Goal: Task Accomplishment & Management: Manage account settings

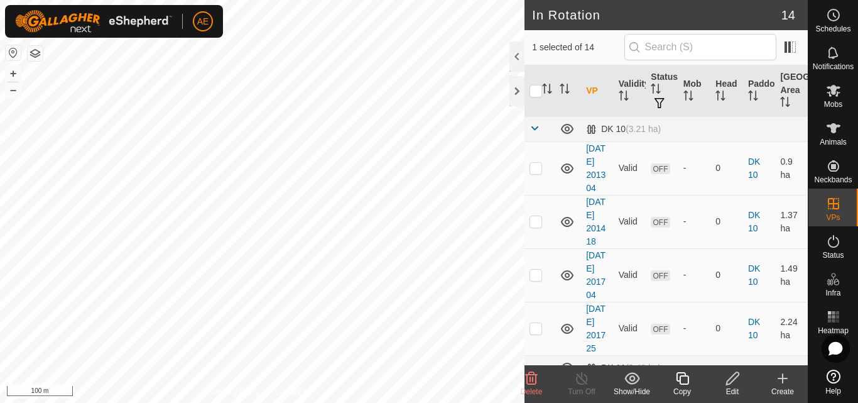
click at [535, 383] on icon at bounding box center [532, 378] width 12 height 13
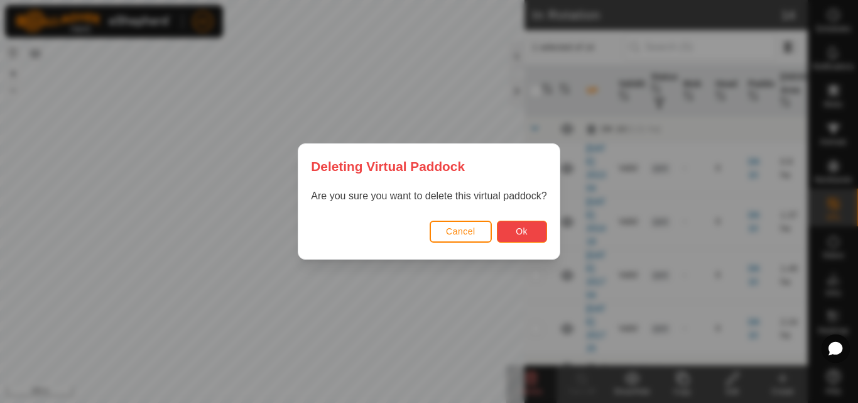
click at [530, 239] on button "Ok" at bounding box center [522, 231] width 50 height 22
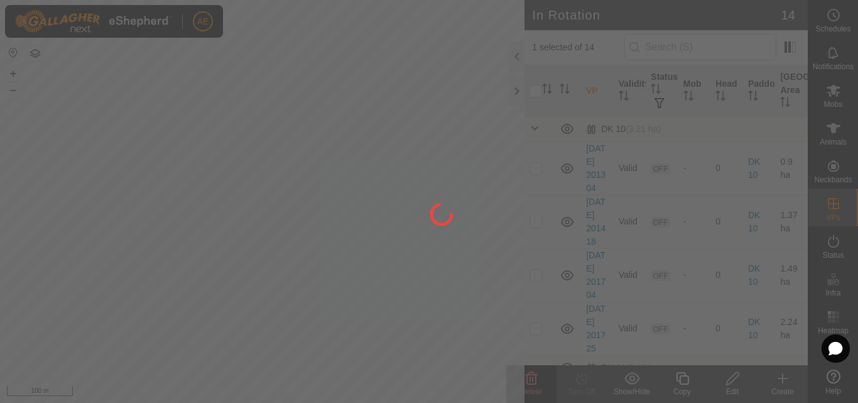
checkbox input "false"
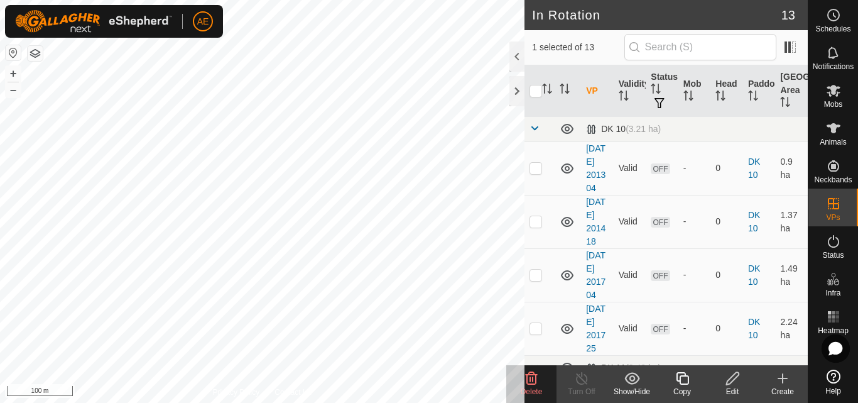
click at [540, 379] on delete-svg-icon at bounding box center [531, 378] width 50 height 15
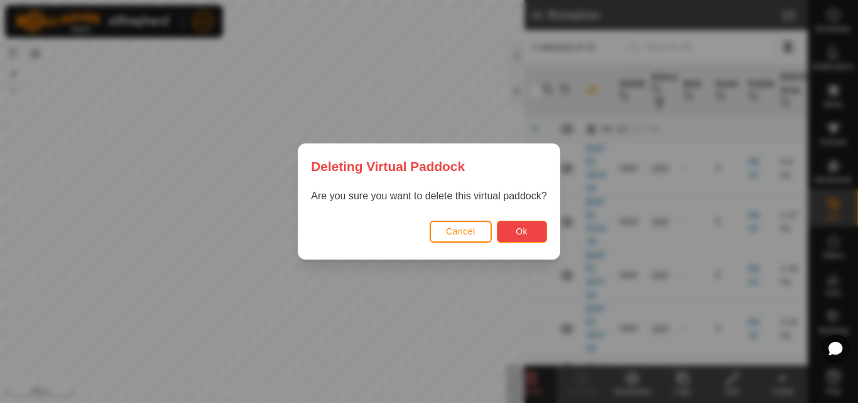
click at [518, 230] on span "Ok" at bounding box center [522, 231] width 12 height 10
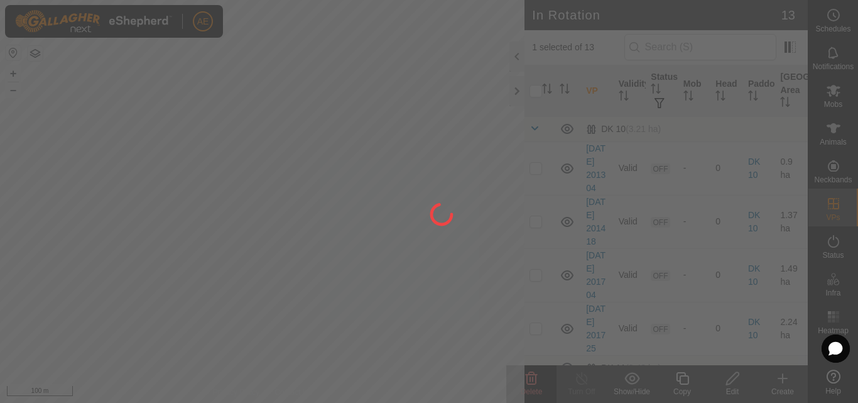
checkbox input "false"
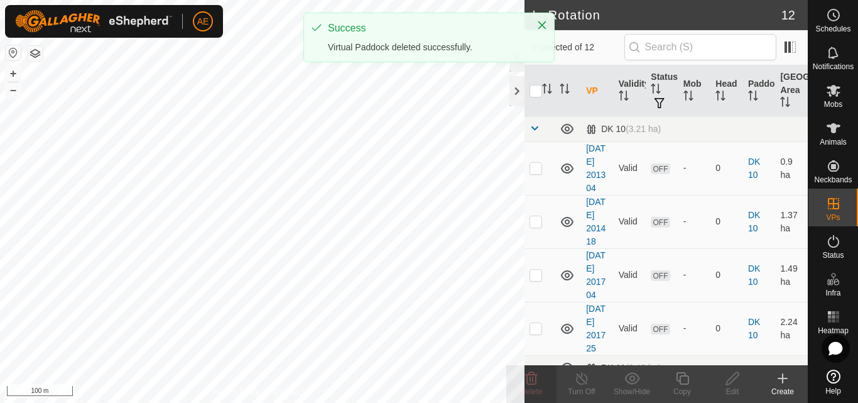
checkbox input "true"
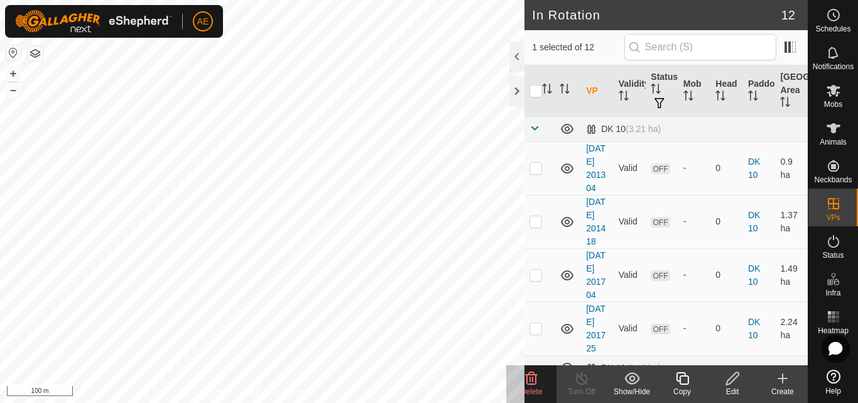
click at [547, 380] on delete-svg-icon at bounding box center [531, 378] width 50 height 15
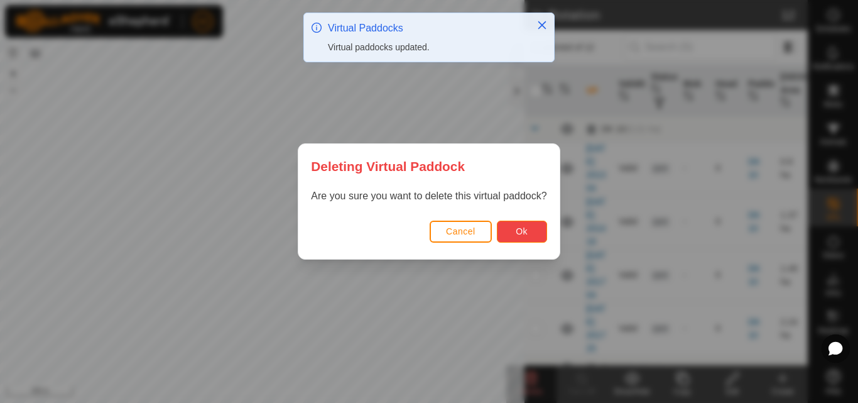
click at [513, 235] on button "Ok" at bounding box center [522, 231] width 50 height 22
checkbox input "false"
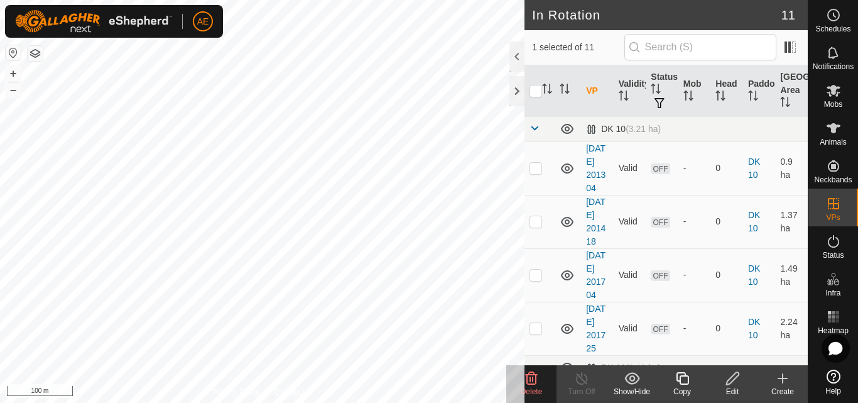
click at [533, 381] on icon at bounding box center [532, 378] width 12 height 13
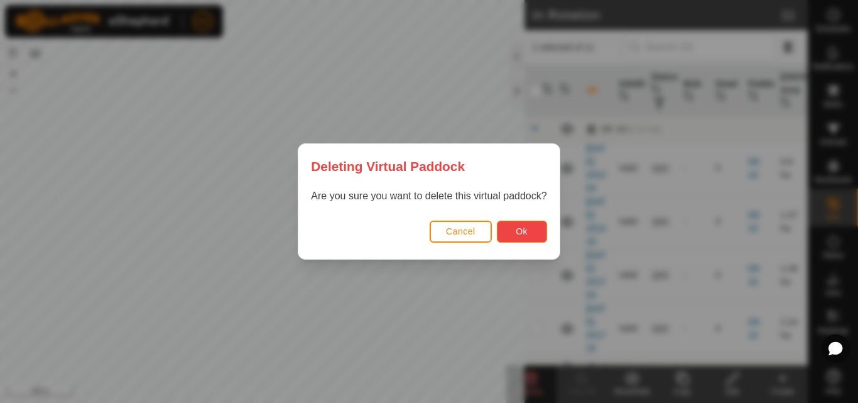
click at [516, 236] on span "Ok" at bounding box center [522, 231] width 12 height 10
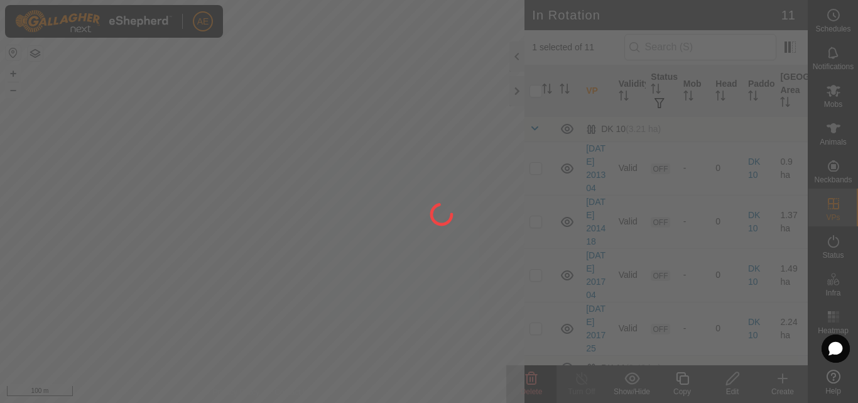
checkbox input "false"
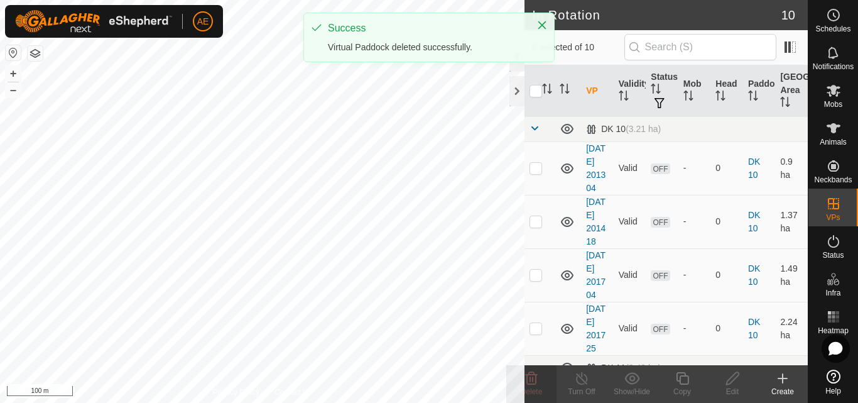
checkbox input "true"
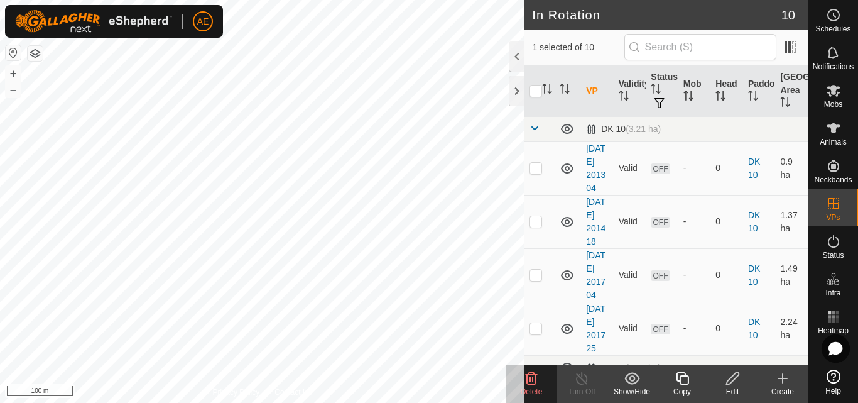
click at [536, 393] on span "Delete" at bounding box center [532, 391] width 22 height 9
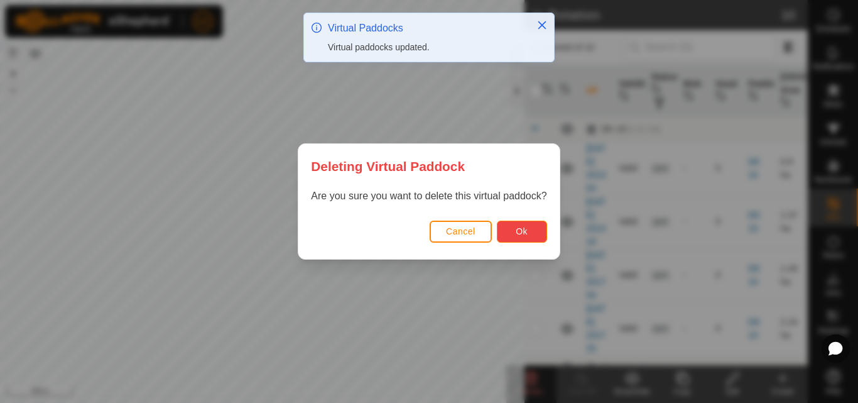
click at [526, 233] on span "Ok" at bounding box center [522, 231] width 12 height 10
checkbox input "false"
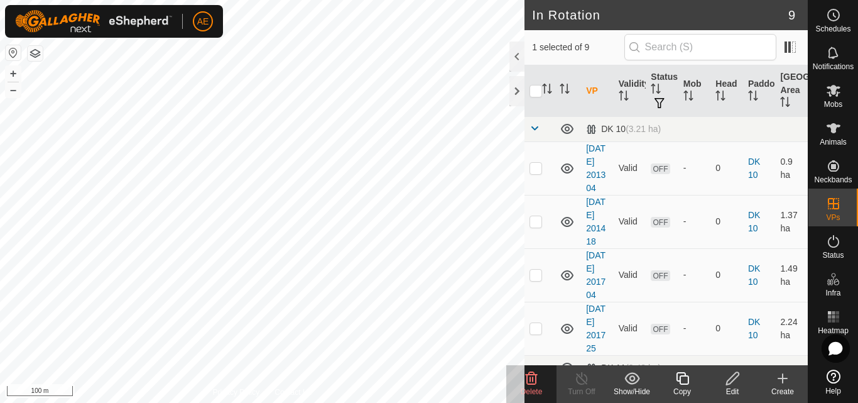
click at [538, 383] on icon at bounding box center [531, 378] width 15 height 15
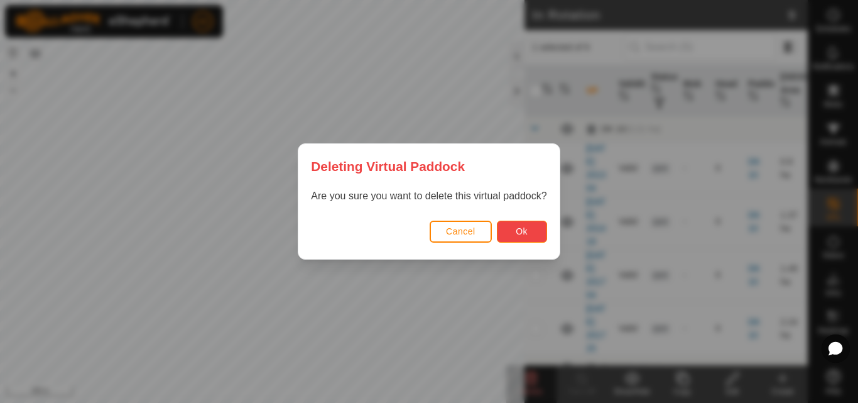
click at [527, 231] on span "Ok" at bounding box center [522, 231] width 12 height 10
checkbox input "false"
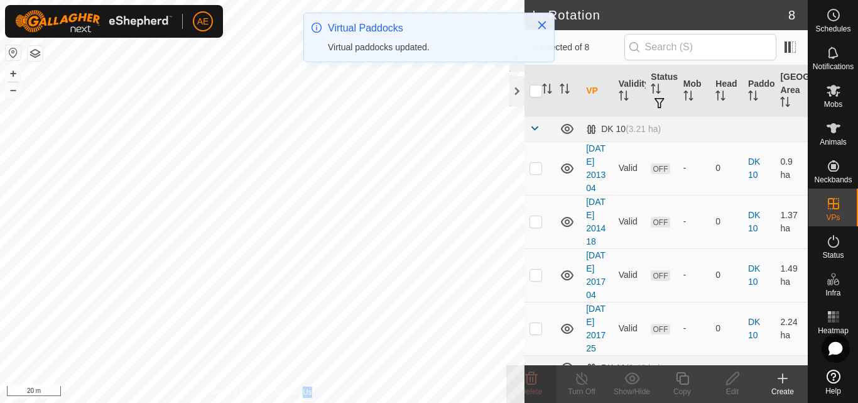
click at [775, 402] on html "AE Schedules Notifications Mobs Animals Neckbands VPs Status Infra Heatmap Help…" at bounding box center [429, 201] width 858 height 403
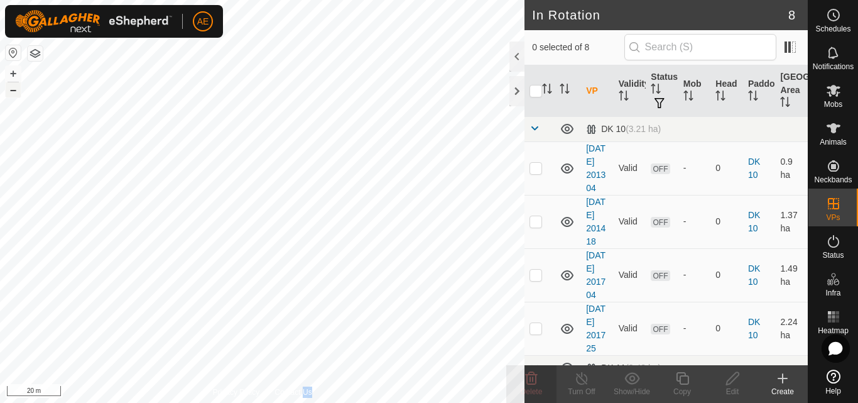
click at [19, 90] on button "–" at bounding box center [13, 89] width 15 height 15
click at [706, 402] on html "AE Schedules Notifications Mobs Animals Neckbands VPs Status Infra Heatmap Help…" at bounding box center [429, 201] width 858 height 403
